Goal: Task Accomplishment & Management: Complete application form

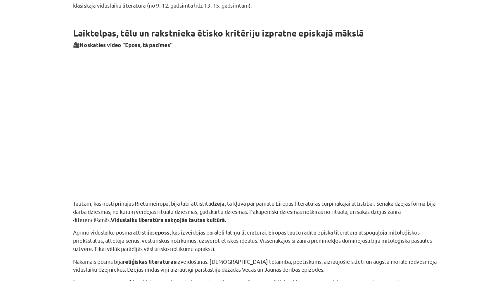
scroll to position [555, 0]
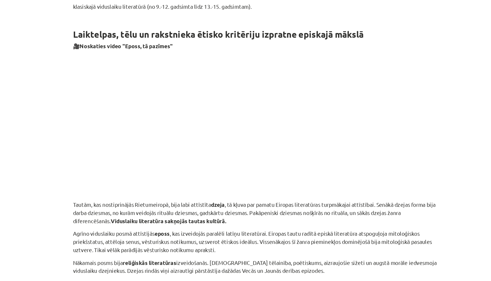
click at [306, 93] on p at bounding box center [245, 94] width 282 height 107
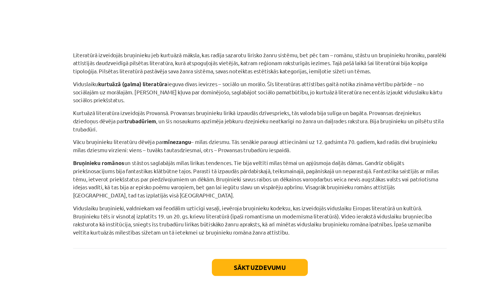
scroll to position [936, 0]
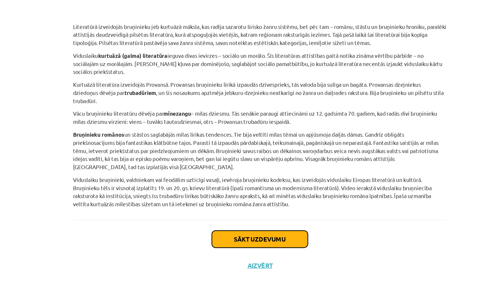
click at [221, 236] on button "Sākt uzdevumu" at bounding box center [245, 249] width 72 height 13
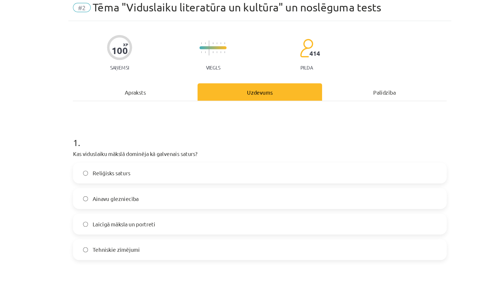
scroll to position [22, 0]
click at [120, 130] on span "Reliģisks saturs" at bounding box center [133, 131] width 28 height 6
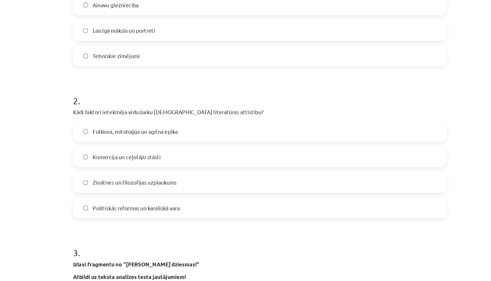
scroll to position [171, 0]
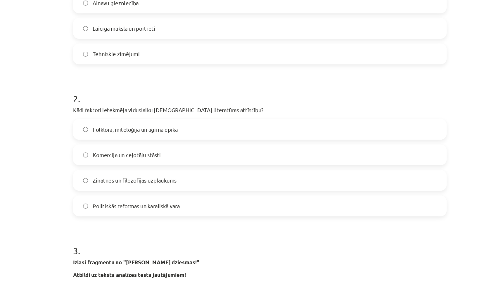
click at [128, 95] on span "Folklora, mitoloģija un agrīna epika" at bounding box center [151, 98] width 64 height 6
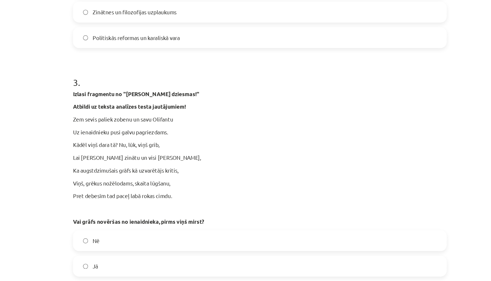
scroll to position [326, 0]
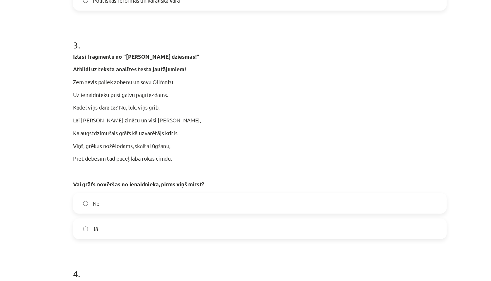
click at [135, 158] on label "Nē" at bounding box center [245, 153] width 281 height 15
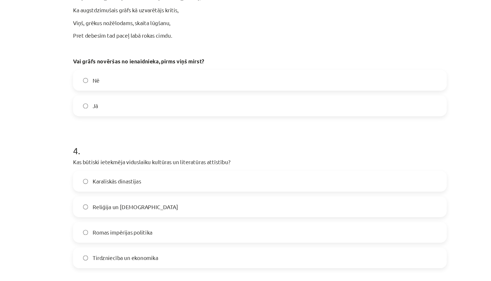
scroll to position [427, 0]
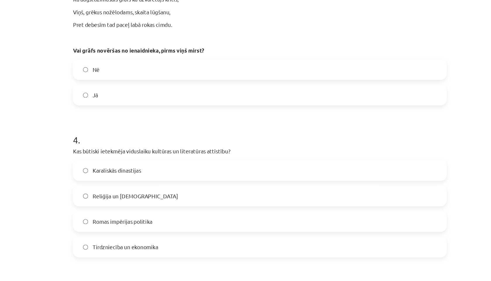
click at [123, 147] on span "Reliģija un [DEMOGRAPHIC_DATA]" at bounding box center [151, 148] width 65 height 6
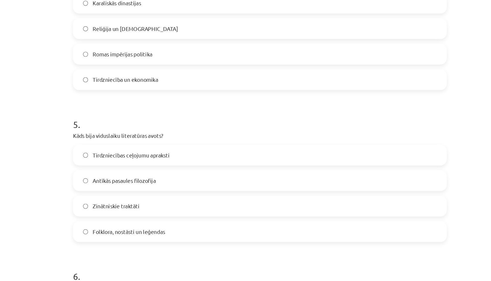
scroll to position [560, 0]
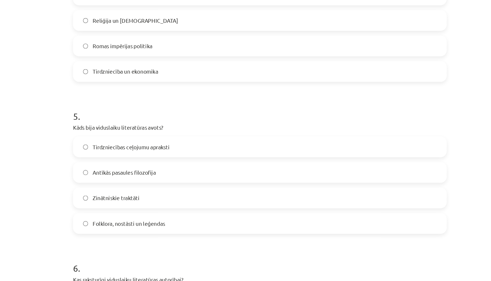
click at [136, 172] on label "Folklora, nostāsti un leģendas" at bounding box center [245, 169] width 281 height 15
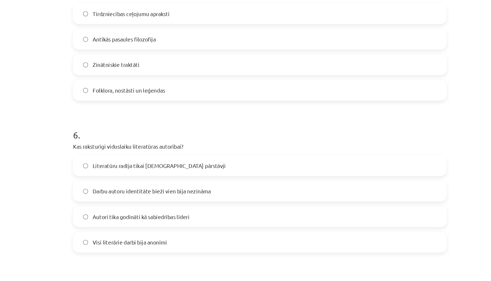
scroll to position [687, 0]
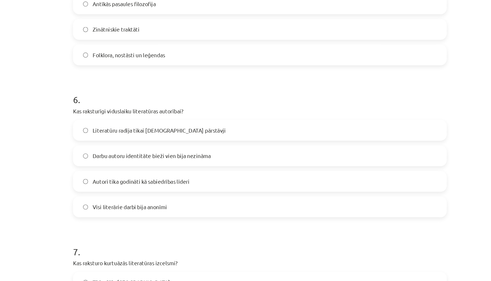
click at [179, 122] on label "Darbu autoru identitāte bieži vien bija nezināma" at bounding box center [245, 117] width 281 height 15
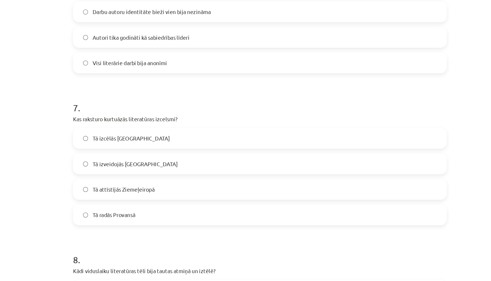
scroll to position [796, 0]
click at [132, 158] on label "Tā radās Provansā" at bounding box center [245, 162] width 281 height 15
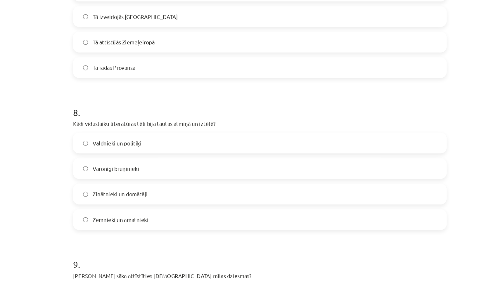
scroll to position [908, 0]
click at [129, 127] on span "Varonīgi bruņinieki" at bounding box center [136, 127] width 35 height 6
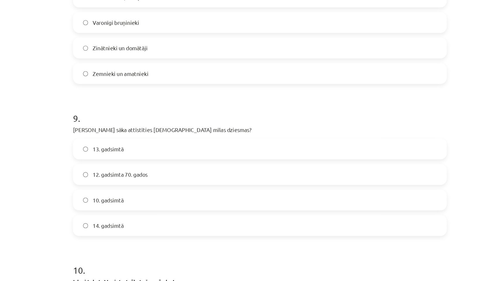
scroll to position [1018, 0]
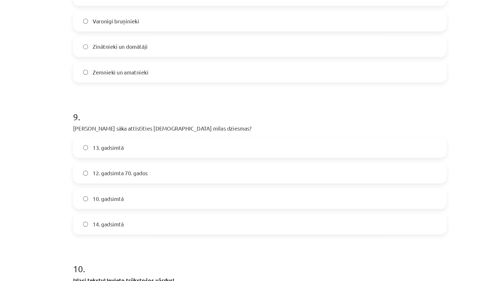
click at [131, 129] on span "12. gadsimta 70. gados" at bounding box center [139, 131] width 41 height 6
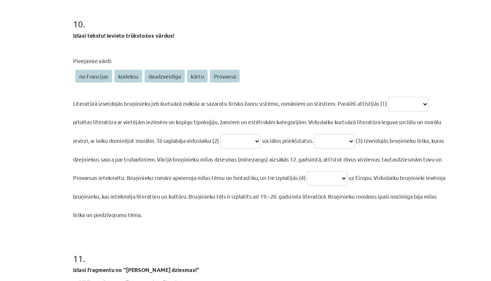
scroll to position [1205, 0]
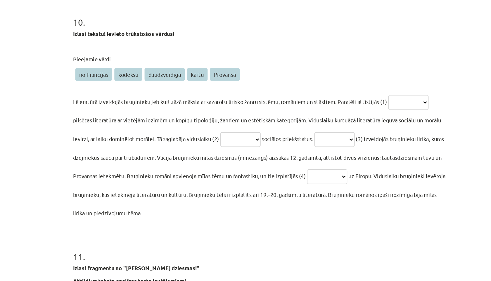
click at [343, 76] on select "**********" at bounding box center [357, 77] width 30 height 11
select select "**********"
click at [343, 72] on select "**********" at bounding box center [357, 77] width 30 height 11
click at [237, 106] on select "**********" at bounding box center [231, 105] width 30 height 11
select select "*****"
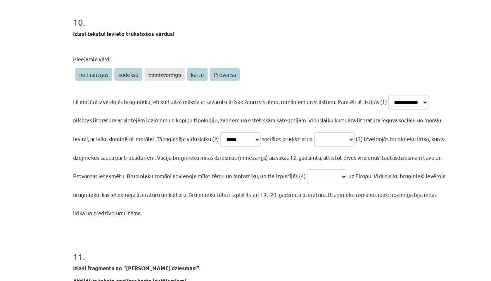
click at [217, 100] on select "**********" at bounding box center [231, 105] width 30 height 11
click at [317, 103] on select "**********" at bounding box center [302, 105] width 30 height 11
select select "********"
click at [297, 100] on select "**********" at bounding box center [302, 105] width 30 height 11
click at [311, 131] on select "**********" at bounding box center [296, 133] width 30 height 11
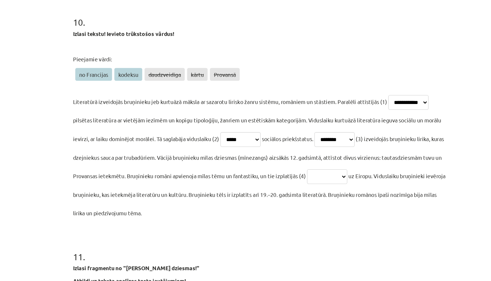
select select "**********"
click at [311, 128] on select "**********" at bounding box center [296, 133] width 30 height 11
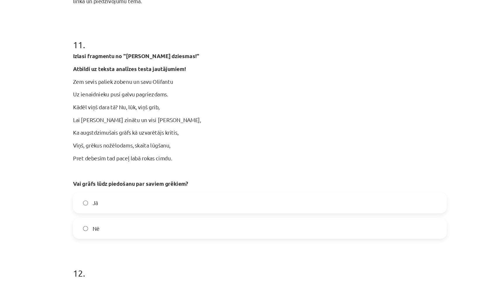
scroll to position [1365, 0]
click at [124, 154] on label "Jā" at bounding box center [245, 153] width 281 height 15
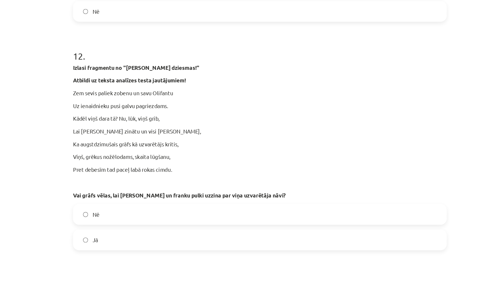
scroll to position [1528, 0]
click at [132, 183] on label "Jā" at bounding box center [245, 181] width 281 height 15
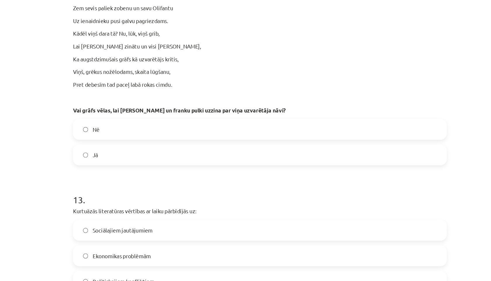
scroll to position [1670, 0]
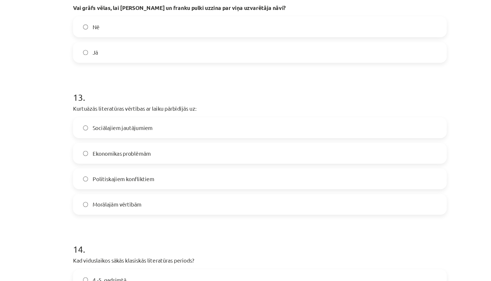
click at [132, 155] on span "Morālajām vērtībām" at bounding box center [137, 155] width 37 height 6
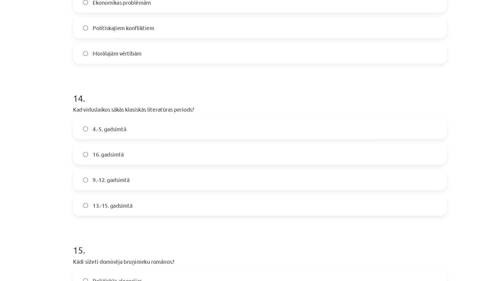
scroll to position [1785, 0]
click at [145, 135] on span "9.-12. gadsimtā" at bounding box center [133, 135] width 28 height 6
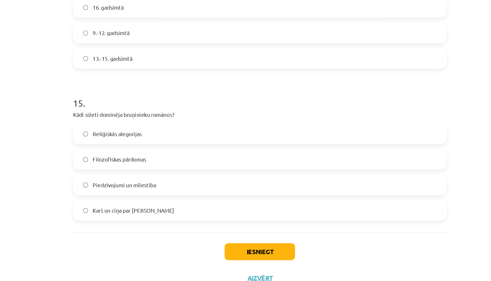
click at [169, 189] on label "Piedzīvojumi un mīlestība" at bounding box center [245, 186] width 281 height 15
click at [239, 236] on button "Iesniegt" at bounding box center [245, 236] width 53 height 13
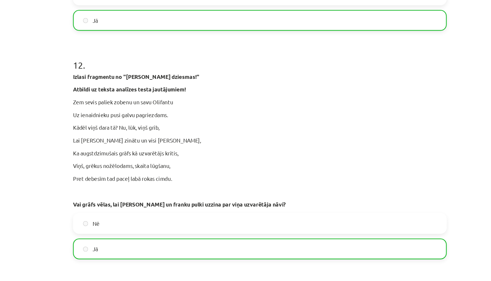
scroll to position [1868, 0]
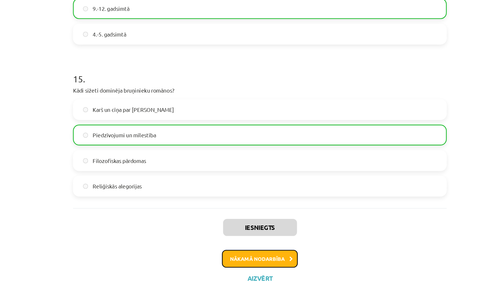
click at [259, 236] on button "Nākamā nodarbība" at bounding box center [245, 241] width 57 height 13
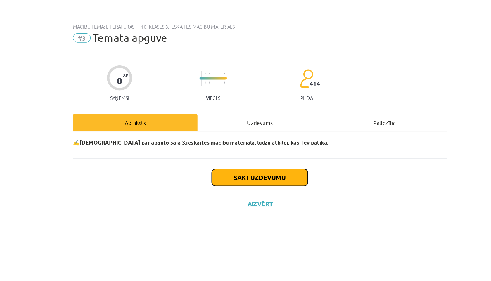
click at [254, 134] on button "Sākt uzdevumu" at bounding box center [245, 134] width 72 height 13
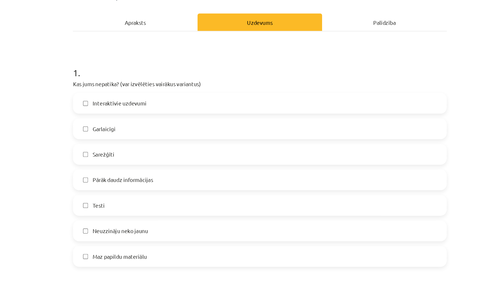
scroll to position [61, 0]
click at [151, 95] on span "Interaktīvie uzdevumi" at bounding box center [139, 92] width 41 height 6
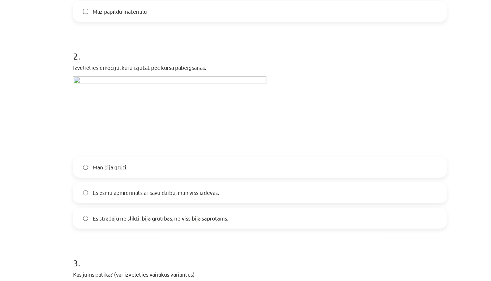
scroll to position [248, 0]
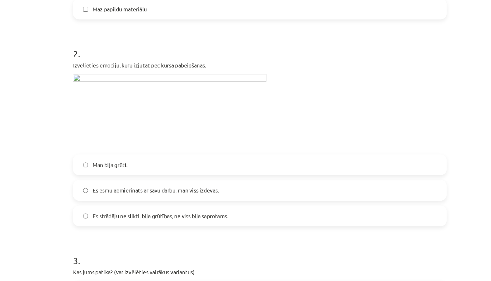
click at [135, 158] on span "Es esmu apmierināts ar savu darbu, man viss izdevās." at bounding box center [166, 158] width 95 height 6
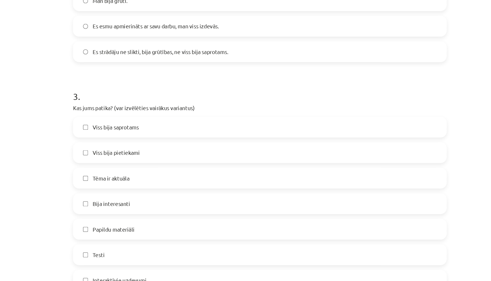
scroll to position [393, 0]
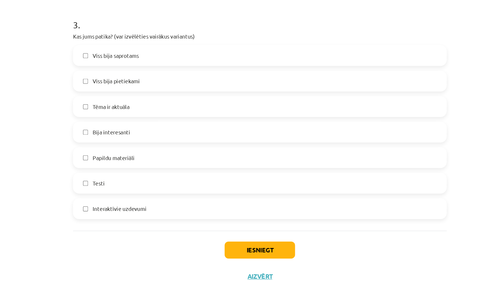
click at [145, 185] on label "Testi" at bounding box center [245, 186] width 281 height 15
click at [252, 236] on button "Iesniegt" at bounding box center [245, 236] width 53 height 13
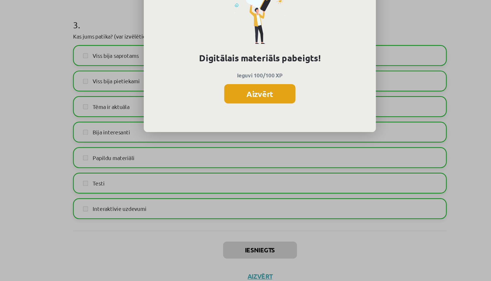
click at [249, 117] on button "Aizvērt" at bounding box center [246, 118] width 54 height 15
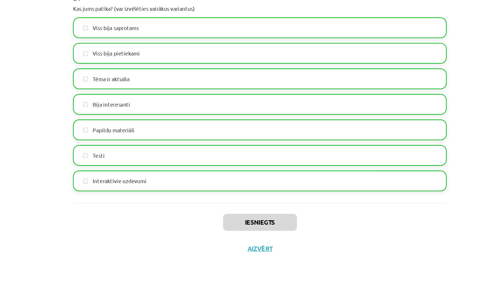
scroll to position [81, 0]
click at [247, 236] on button "Aizvērt" at bounding box center [245, 257] width 22 height 6
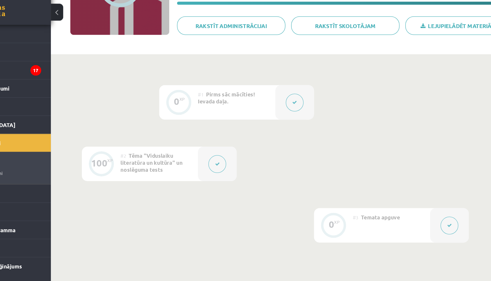
scroll to position [0, 0]
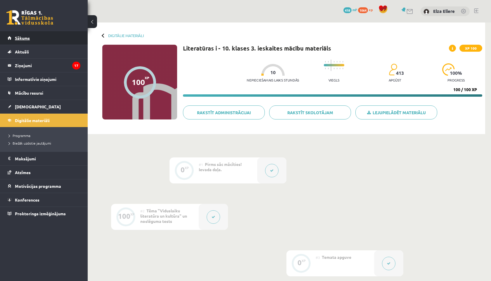
click at [37, 39] on link "Sākums" at bounding box center [44, 37] width 73 height 13
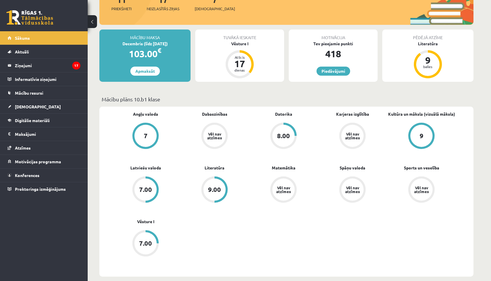
scroll to position [83, 0]
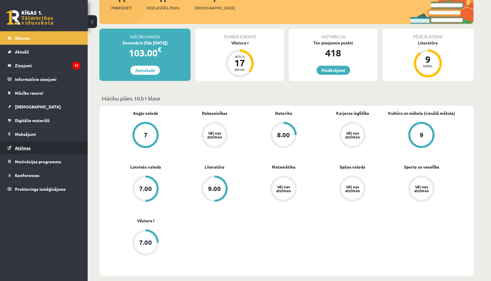
click at [13, 147] on link "Atzīmes" at bounding box center [44, 147] width 73 height 13
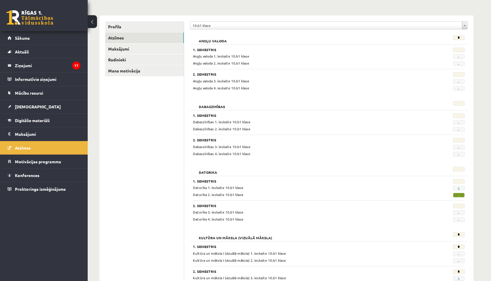
scroll to position [60, 0]
